Goal: Find contact information: Obtain details needed to contact an individual or organization

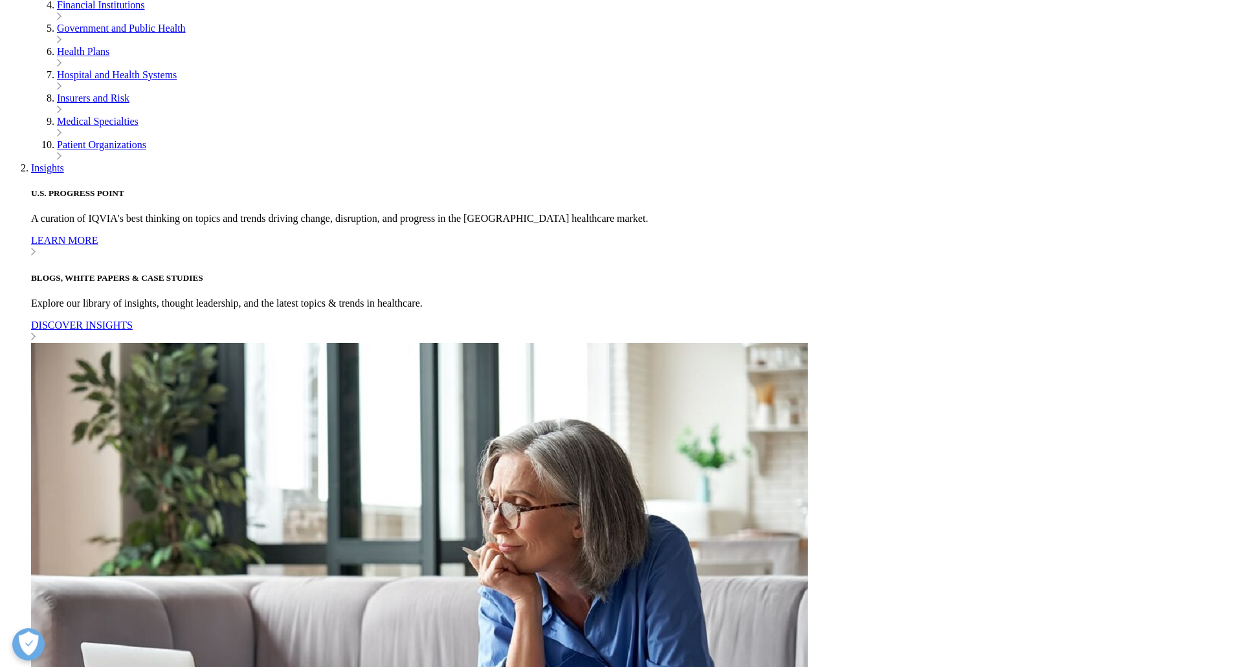
scroll to position [4076, 0]
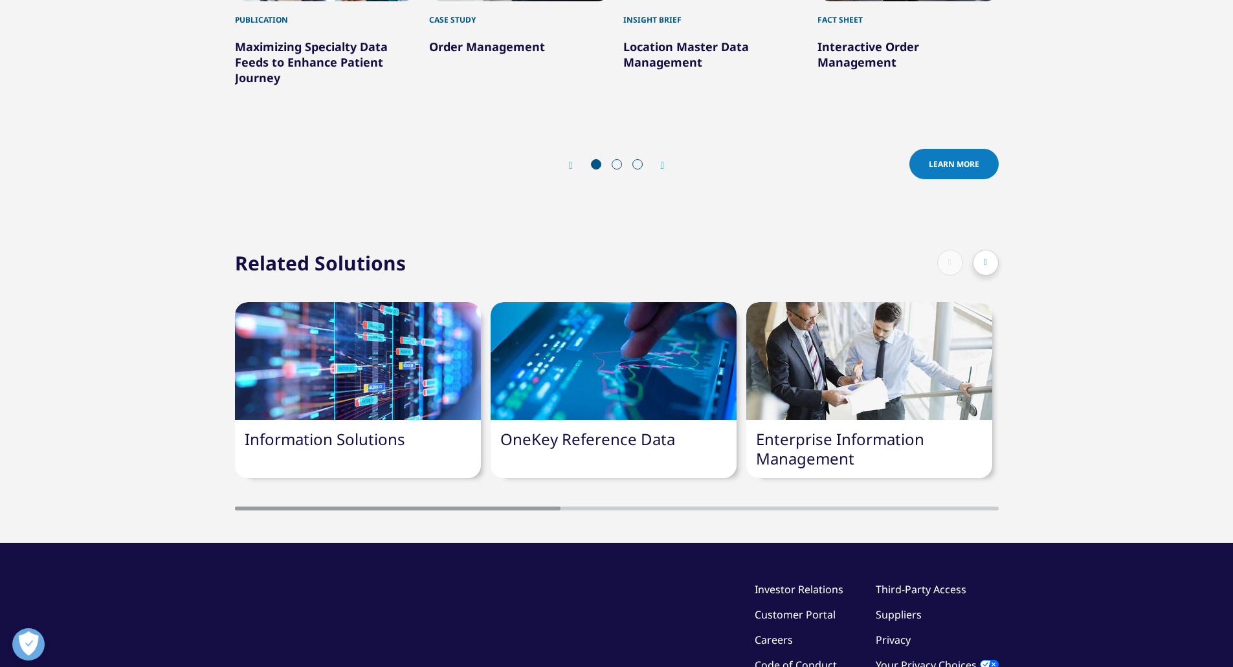
click at [613, 170] on span at bounding box center [616, 164] width 10 height 10
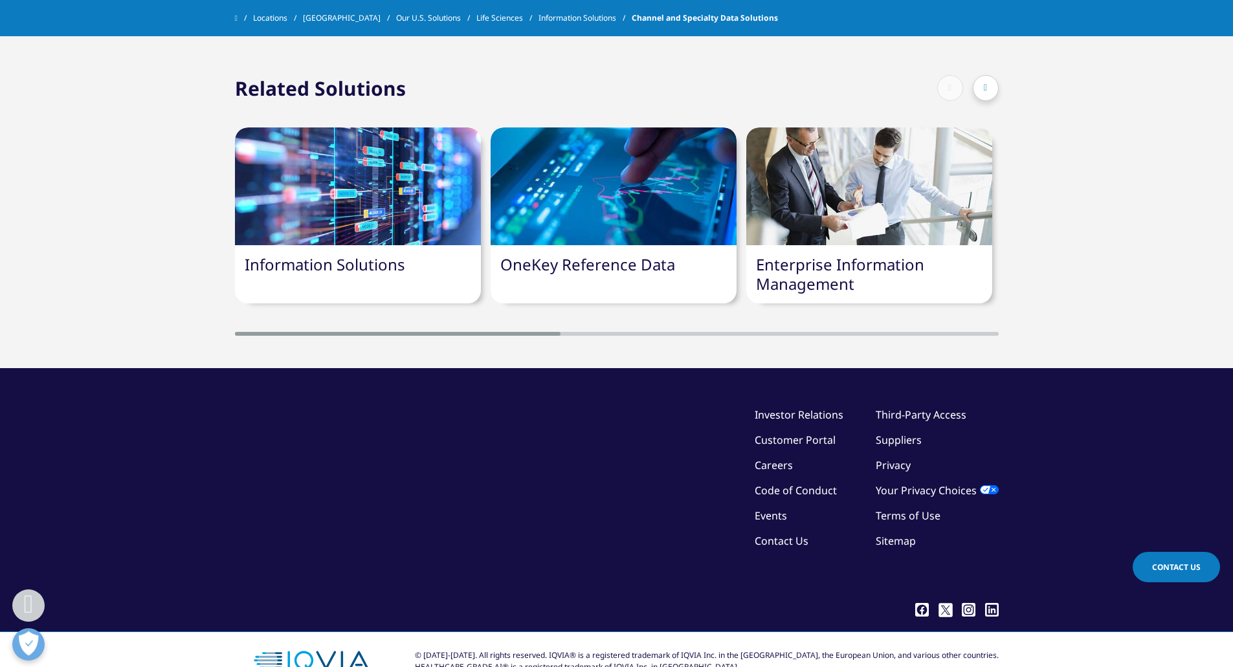
scroll to position [4206, 0]
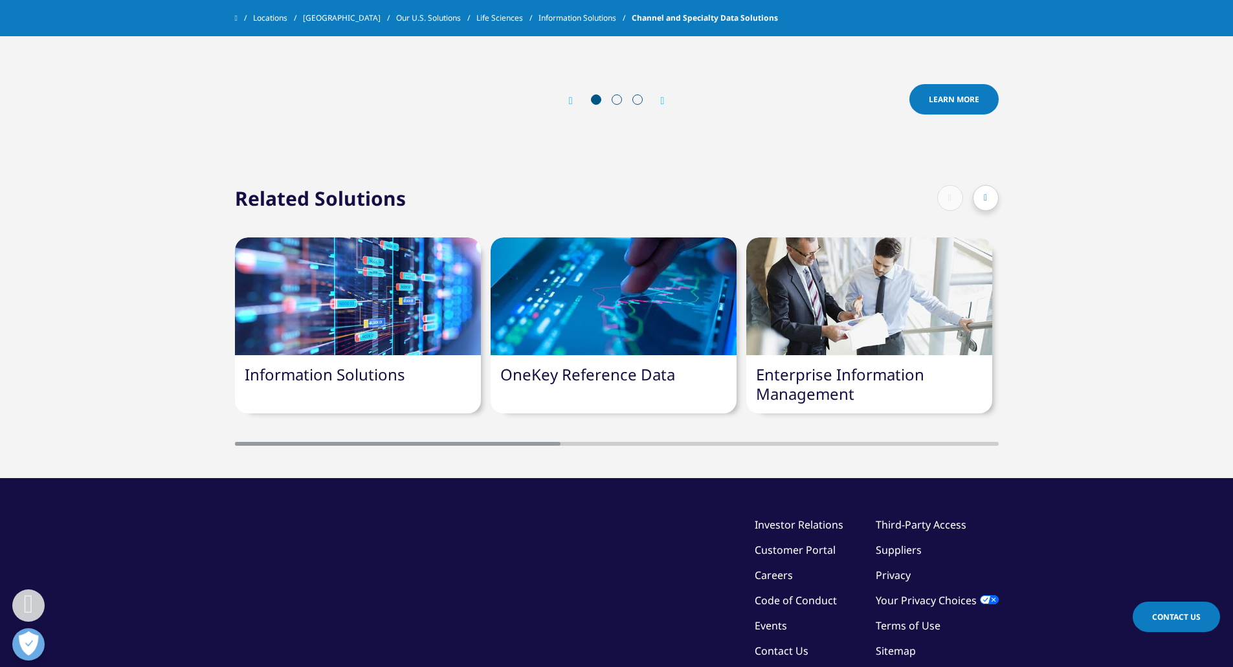
click at [616, 105] on span at bounding box center [616, 99] width 10 height 10
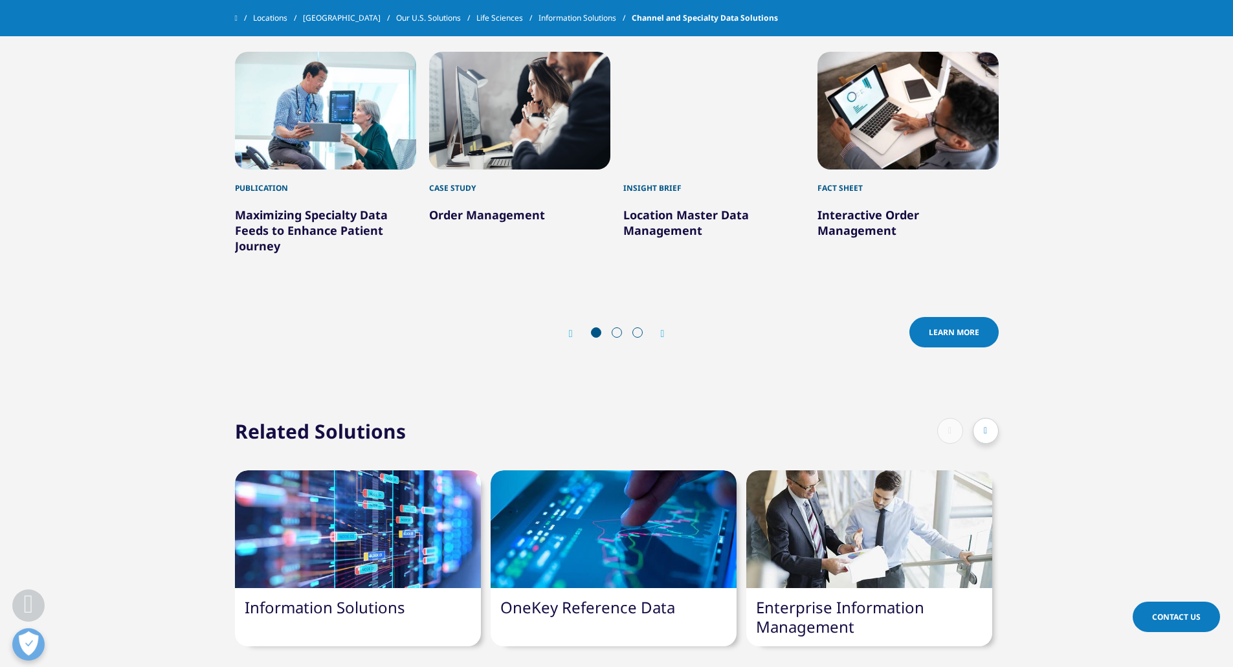
click at [670, 314] on div "Prev Learn more Next Learn more" at bounding box center [616, 333] width 763 height 39
click at [664, 329] on icon "Next slide" at bounding box center [663, 334] width 4 height 10
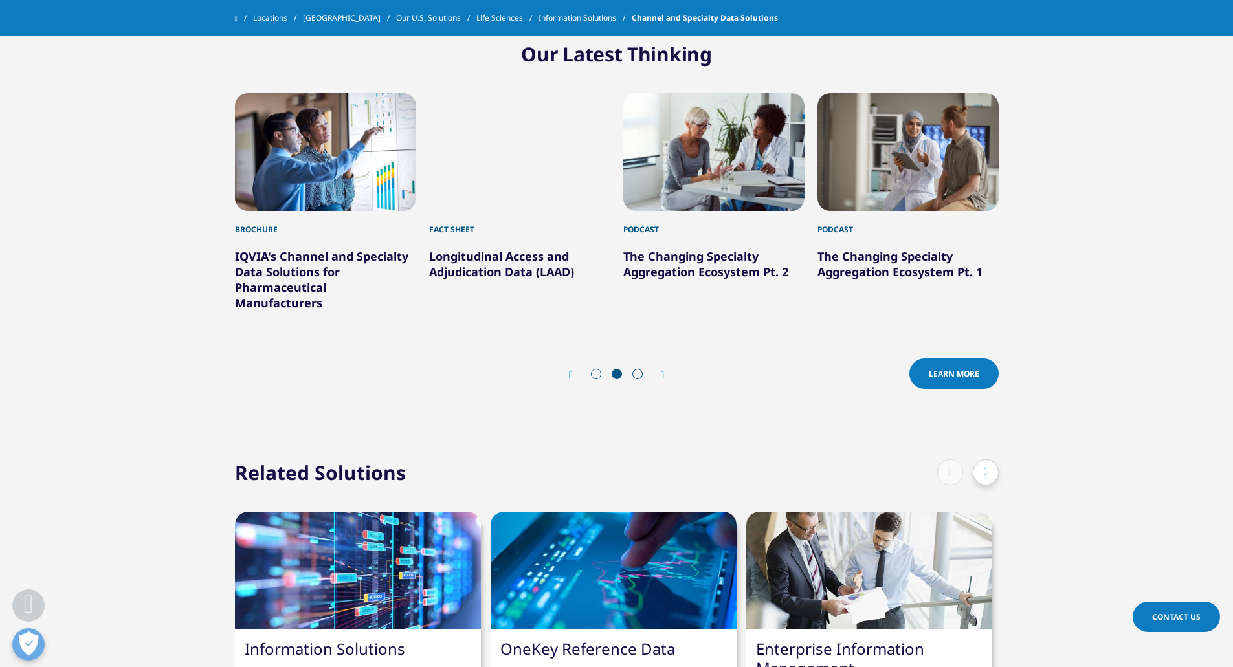
scroll to position [4141, 0]
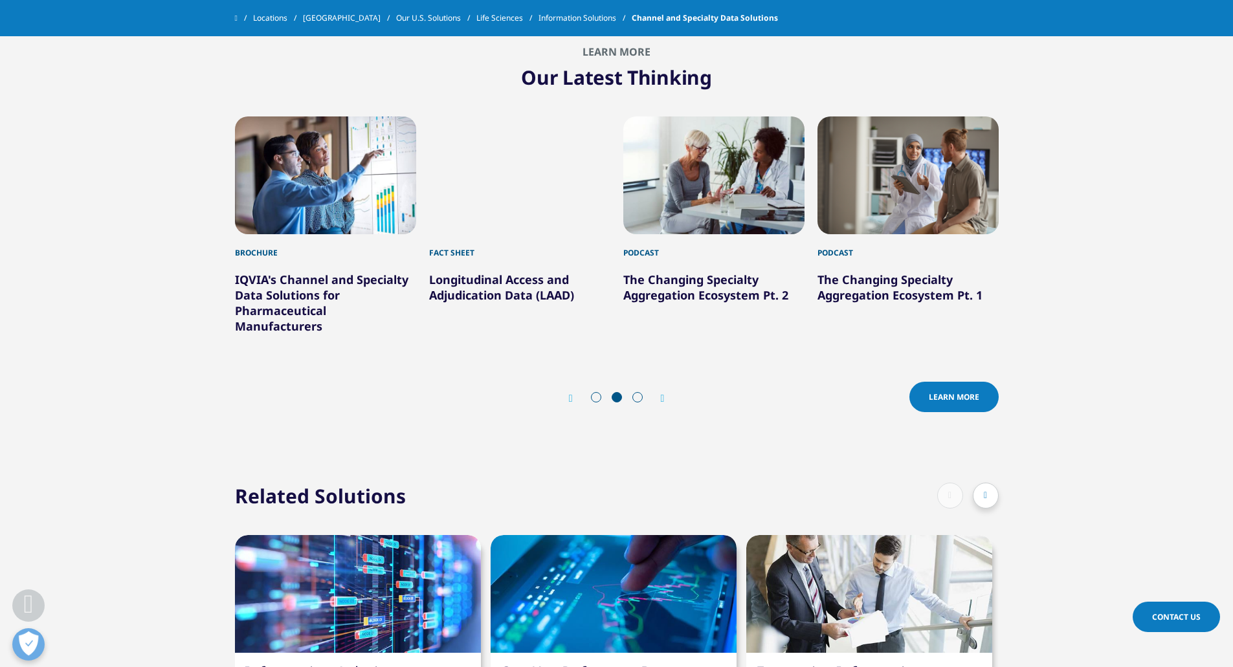
click at [664, 393] on icon "Next slide" at bounding box center [663, 398] width 4 height 10
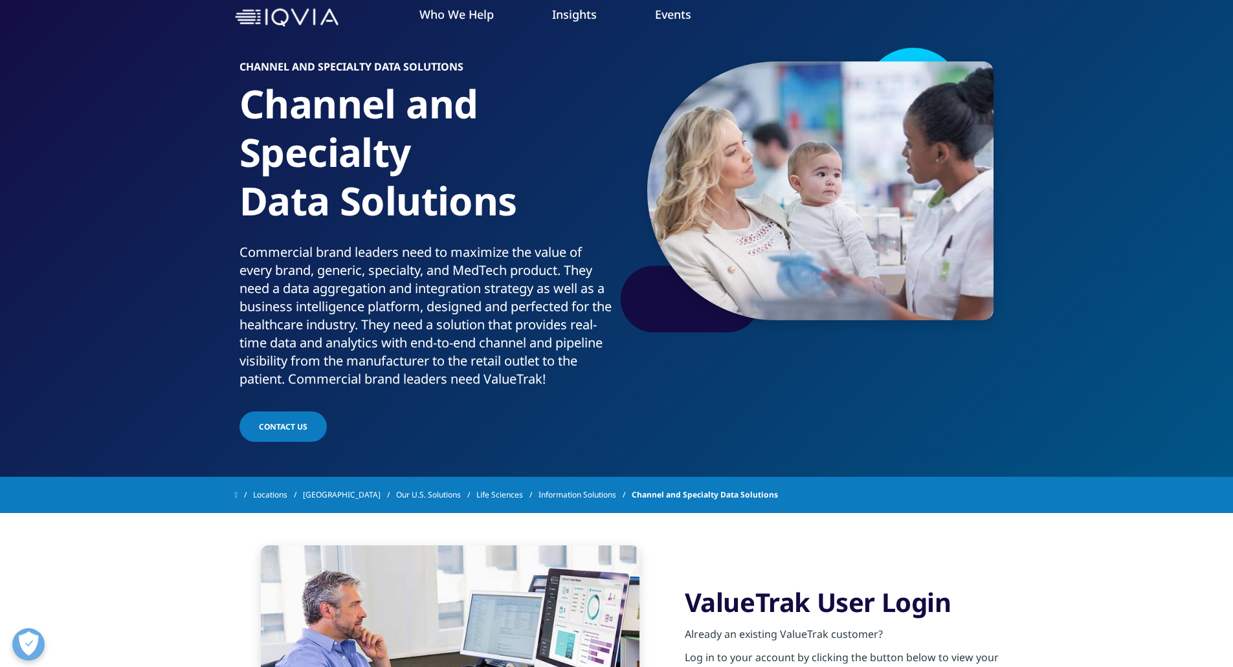
scroll to position [0, 0]
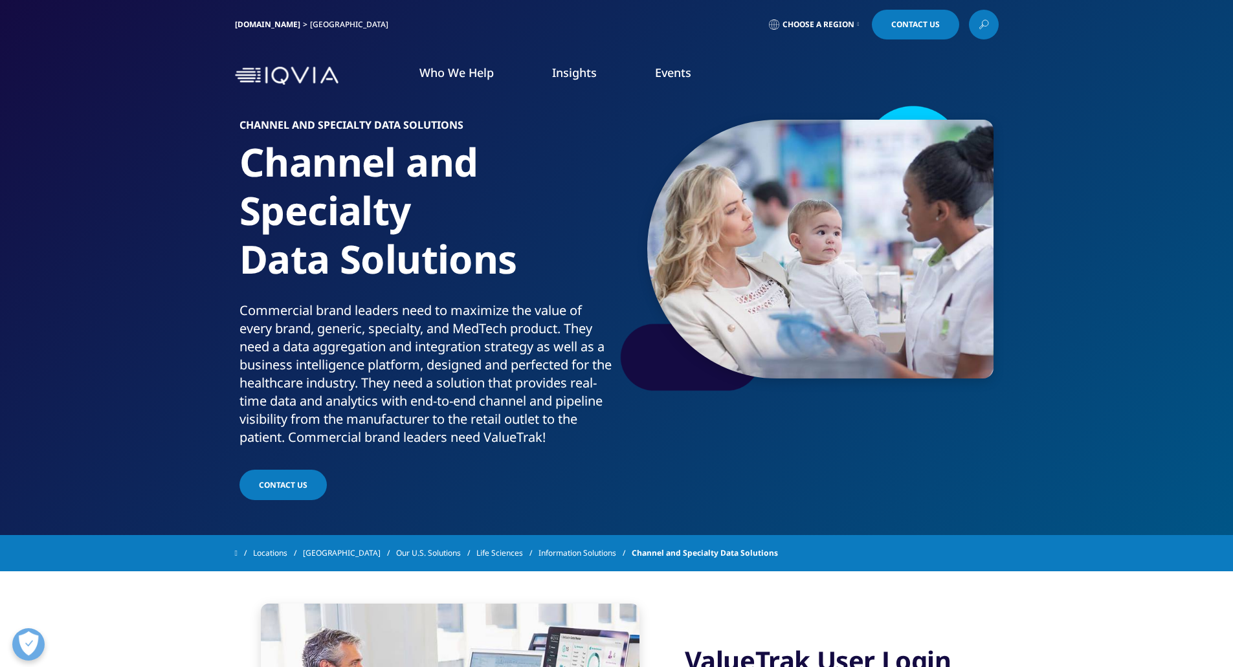
click at [297, 488] on span "Contact us" at bounding box center [283, 484] width 49 height 11
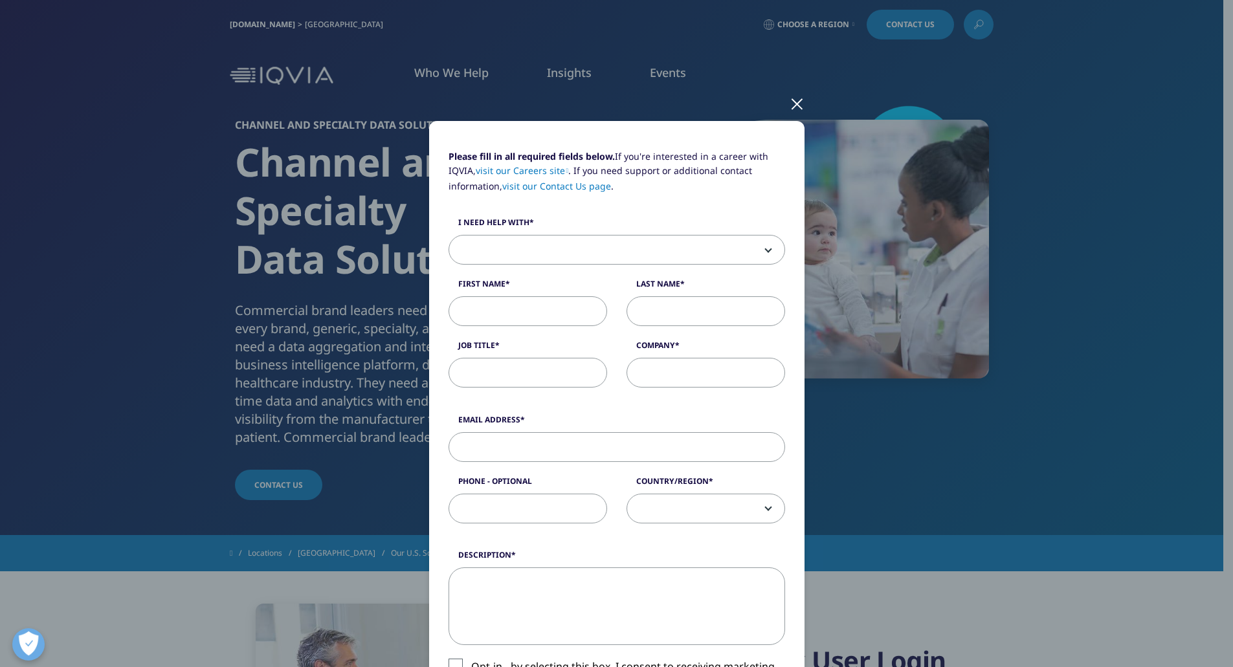
click at [789, 102] on div at bounding box center [796, 103] width 15 height 36
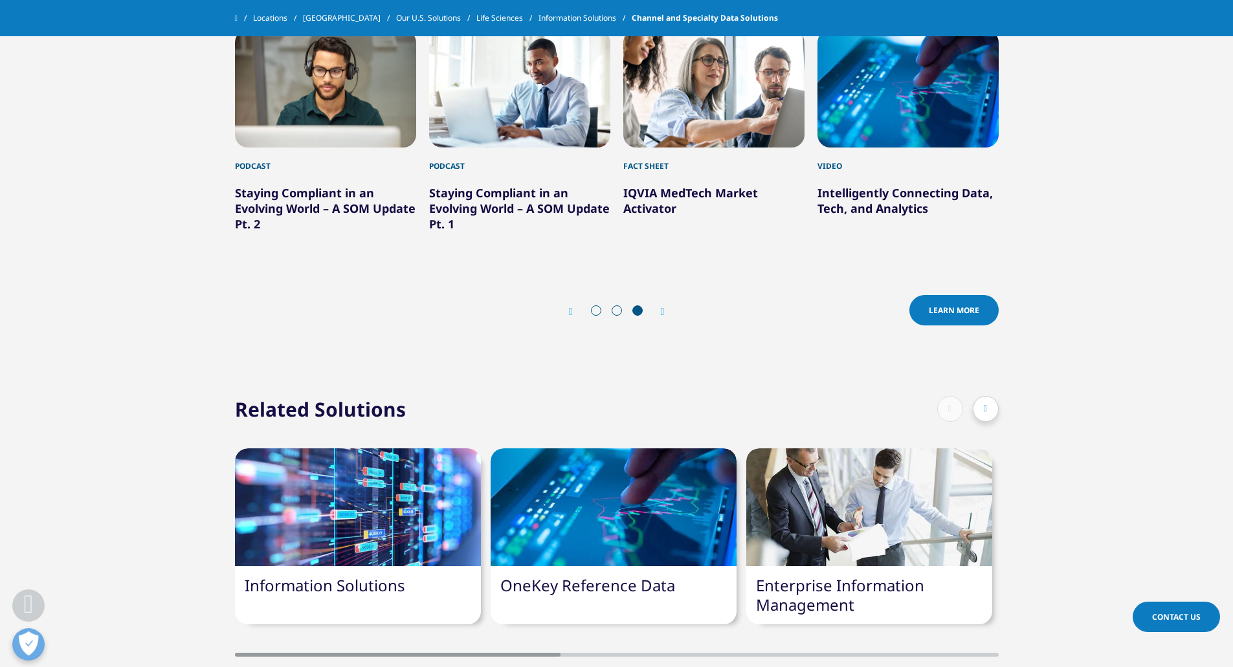
scroll to position [4082, 0]
